Goal: Transaction & Acquisition: Purchase product/service

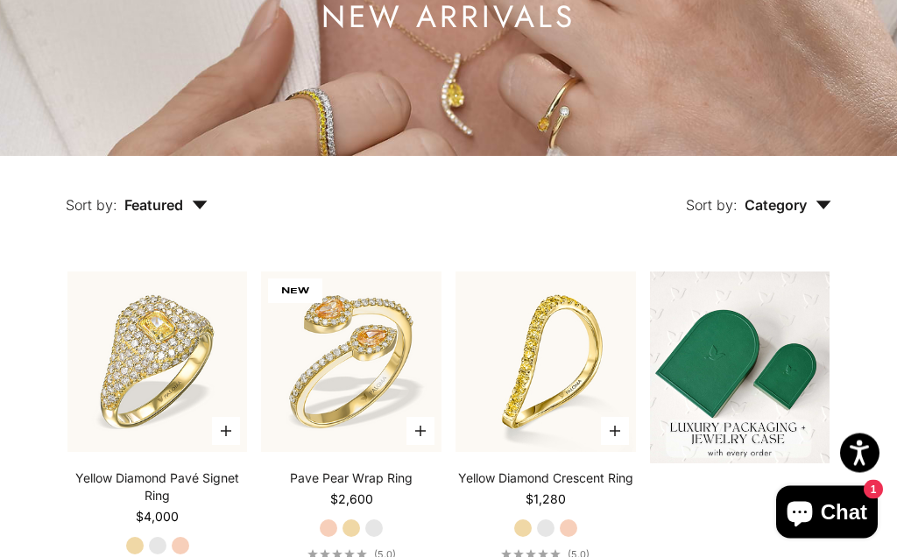
scroll to position [247, 0]
click at [819, 212] on span "Category" at bounding box center [787, 205] width 87 height 18
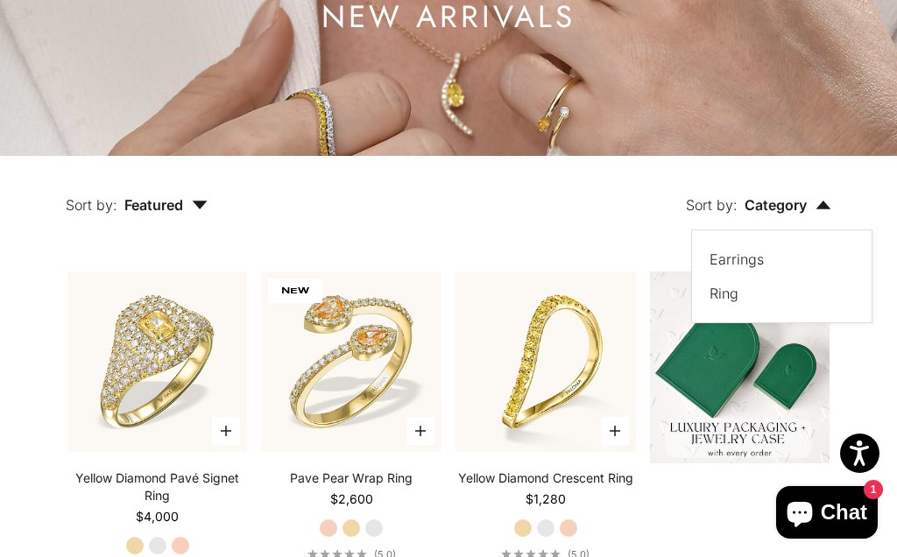
click at [750, 263] on label "Earrings" at bounding box center [736, 259] width 54 height 23
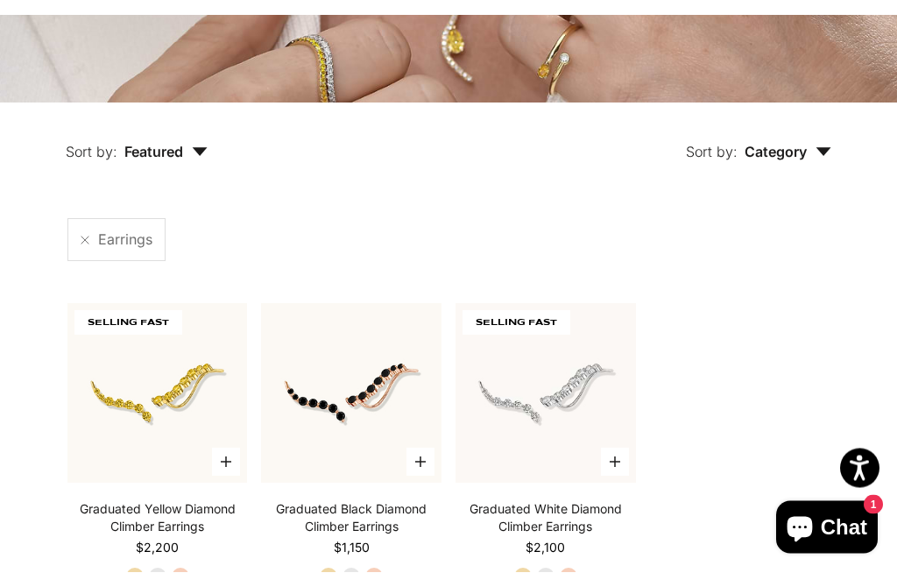
scroll to position [342, 0]
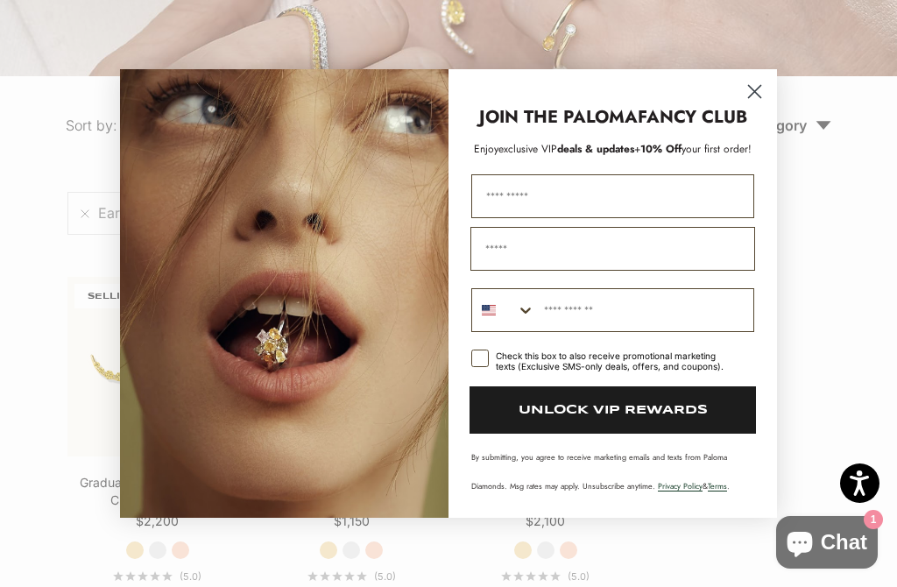
click at [761, 88] on circle "Close dialog" at bounding box center [754, 91] width 29 height 29
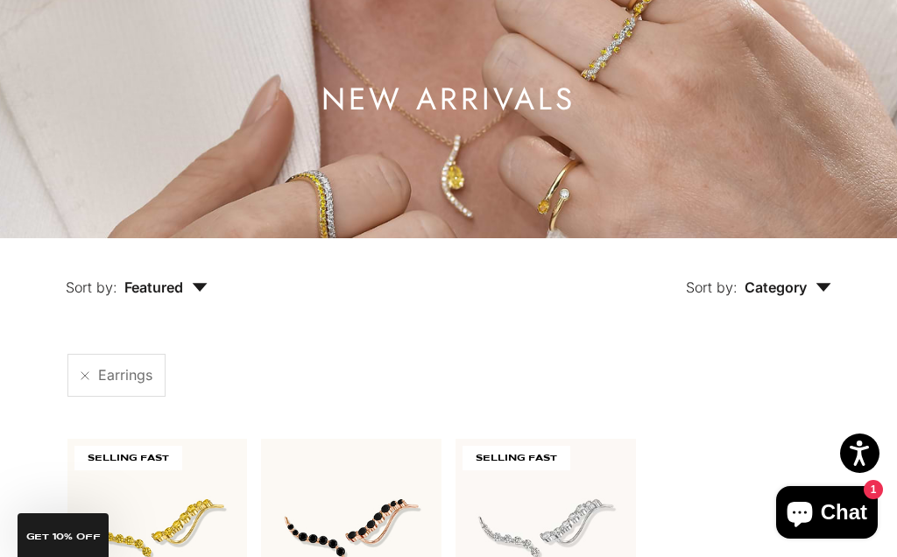
scroll to position [164, 0]
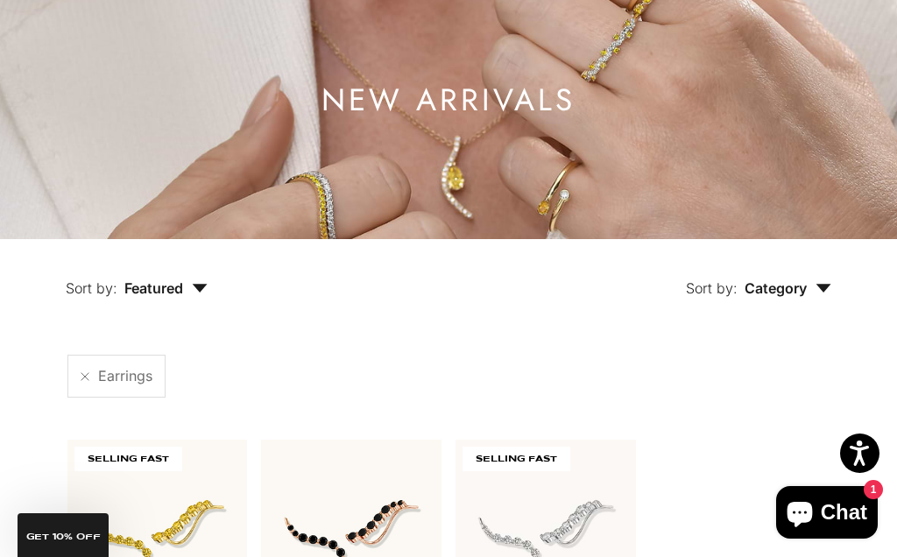
click at [202, 295] on span "Featured" at bounding box center [165, 288] width 83 height 18
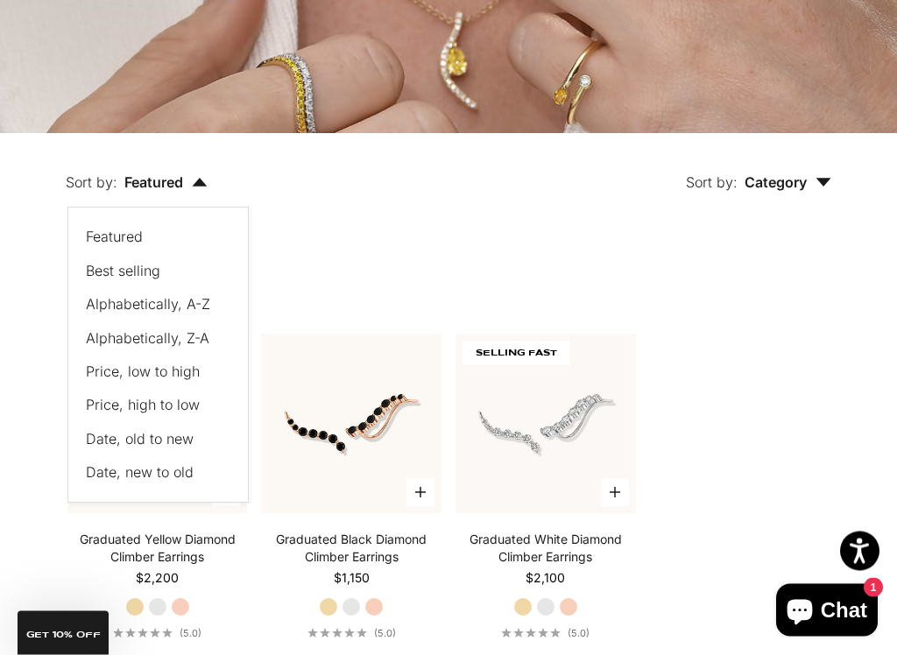
scroll to position [319, 0]
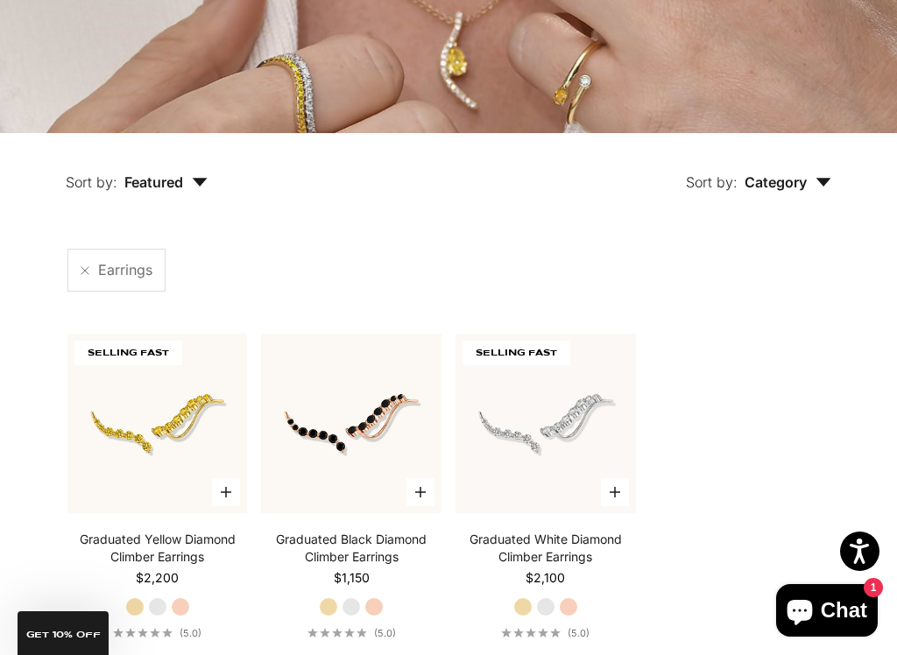
click at [821, 187] on icon "button" at bounding box center [823, 182] width 16 height 9
click at [740, 242] on label "Earrings" at bounding box center [736, 236] width 54 height 23
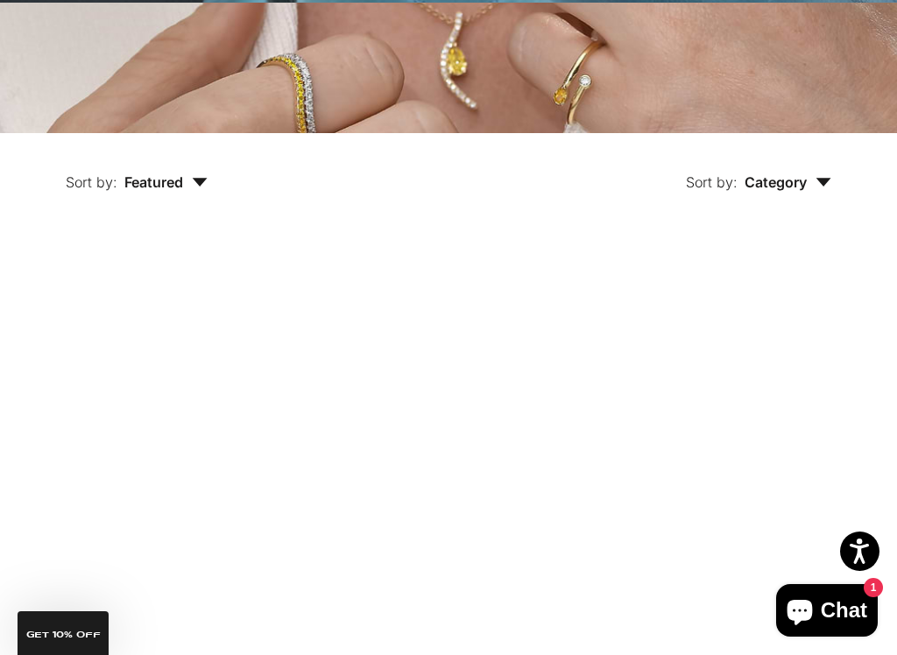
scroll to position [391, 0]
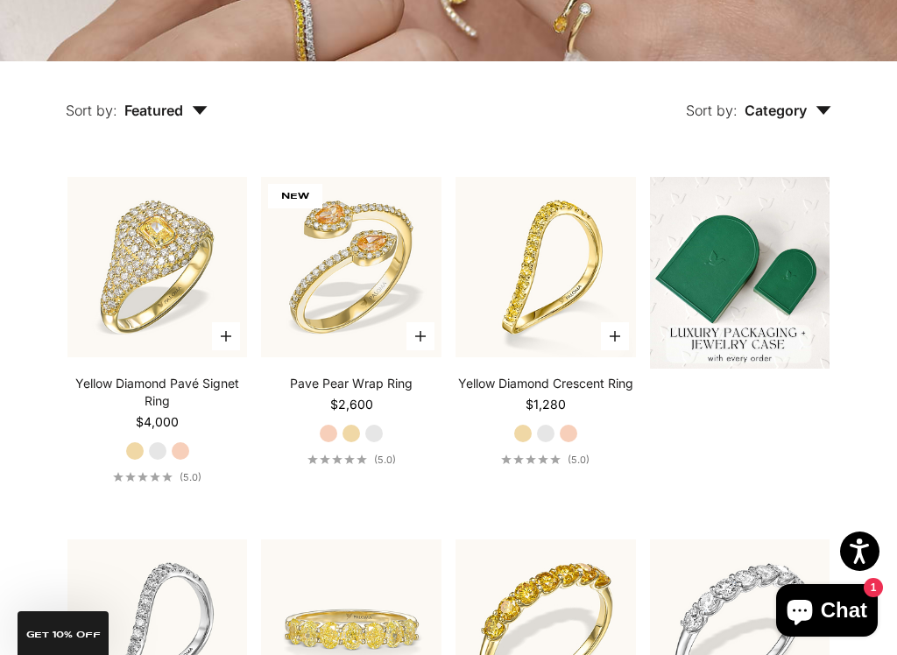
click at [826, 104] on span "Category" at bounding box center [787, 111] width 87 height 18
click at [730, 166] on label "Earrings" at bounding box center [736, 164] width 54 height 23
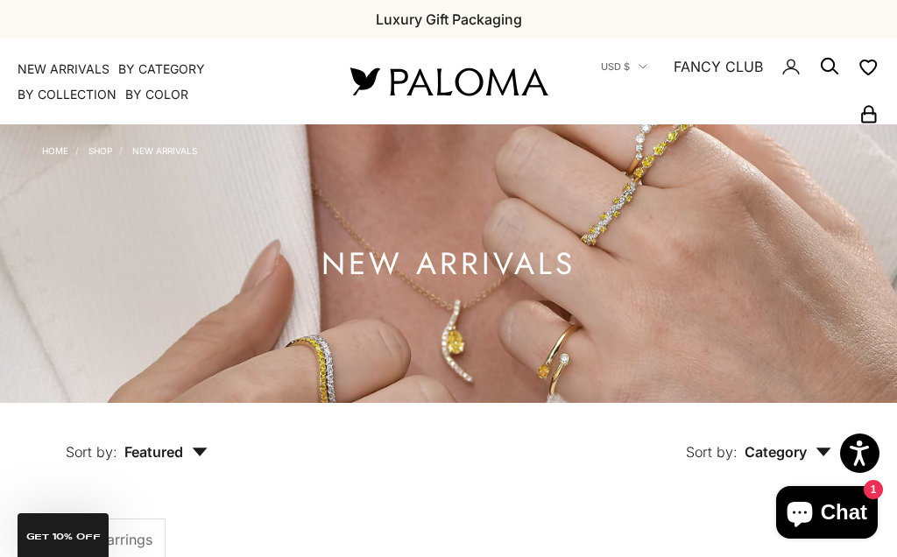
click at [828, 165] on img at bounding box center [448, 263] width 897 height 279
